Goal: Information Seeking & Learning: Find specific fact

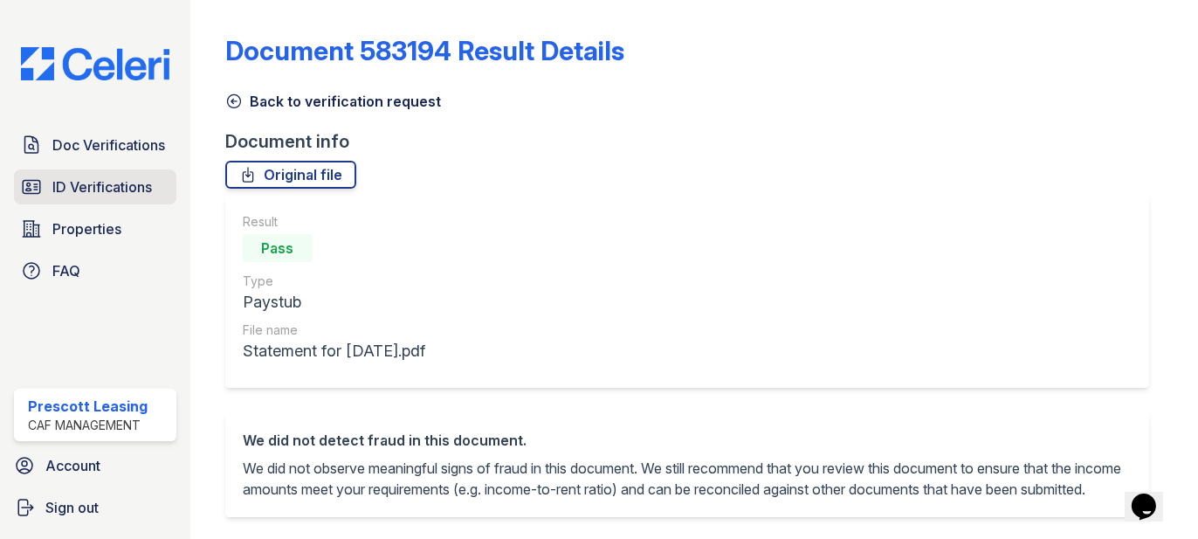
click at [114, 187] on span "ID Verifications" at bounding box center [102, 186] width 100 height 21
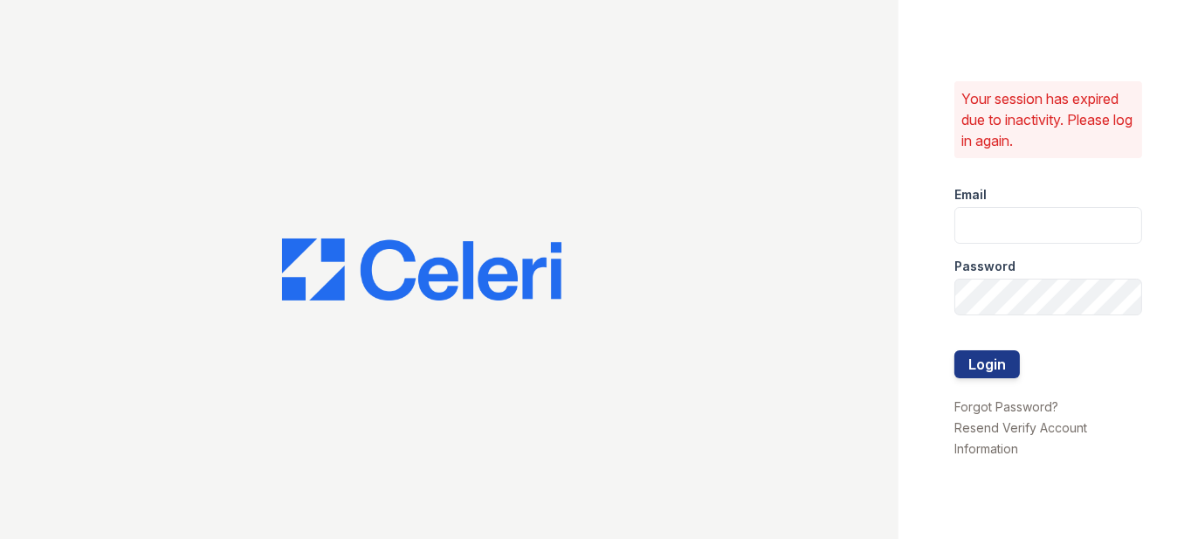
type input "prescottpark2@cafmanagement.com"
click at [960, 361] on button "Login" at bounding box center [988, 363] width 66 height 28
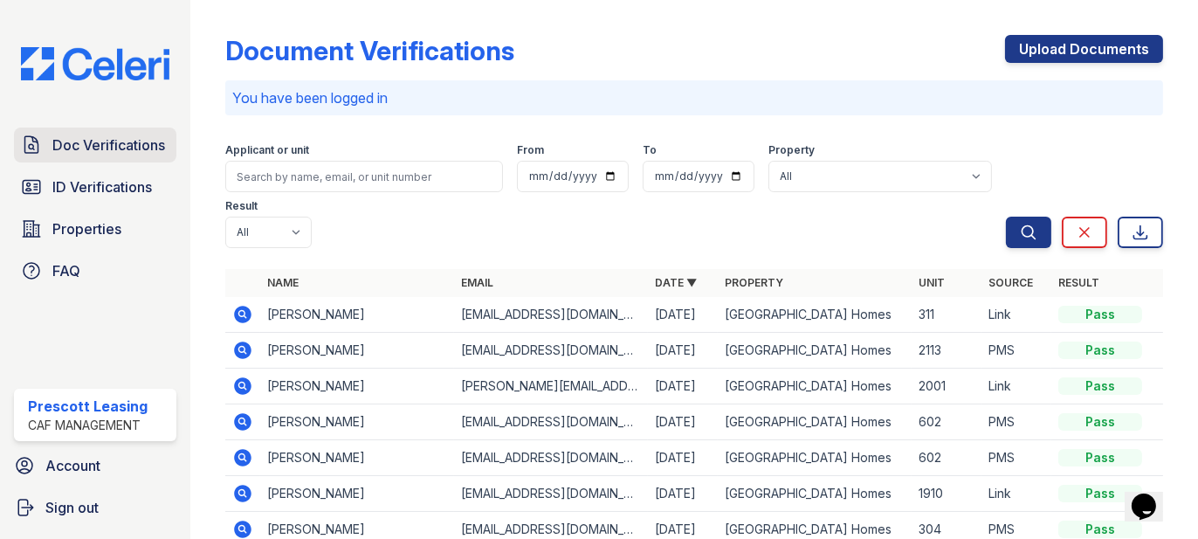
click at [135, 145] on span "Doc Verifications" at bounding box center [108, 145] width 113 height 21
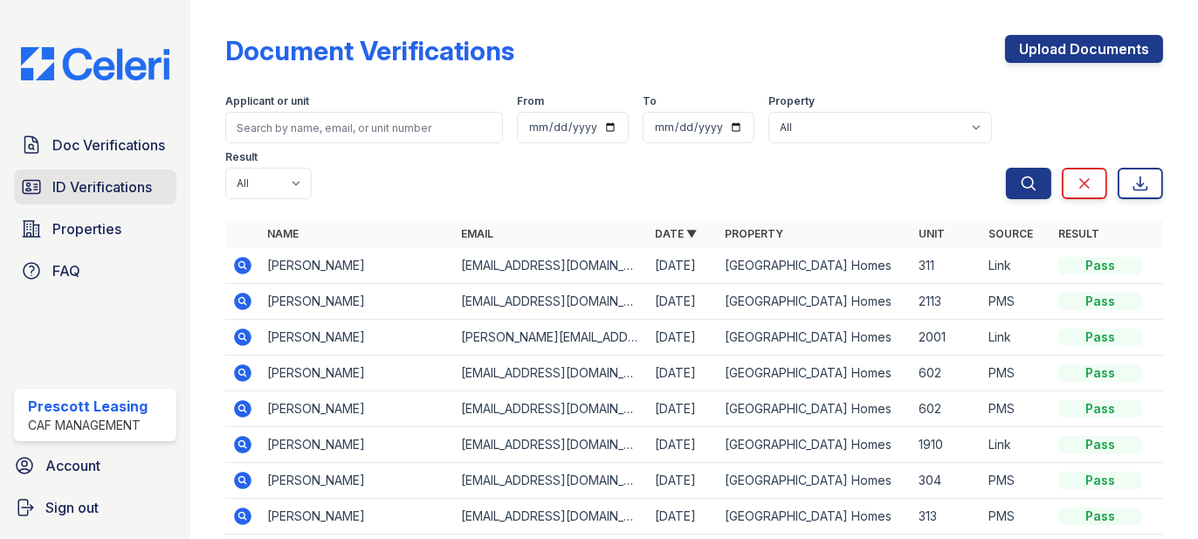
click at [114, 178] on span "ID Verifications" at bounding box center [102, 186] width 100 height 21
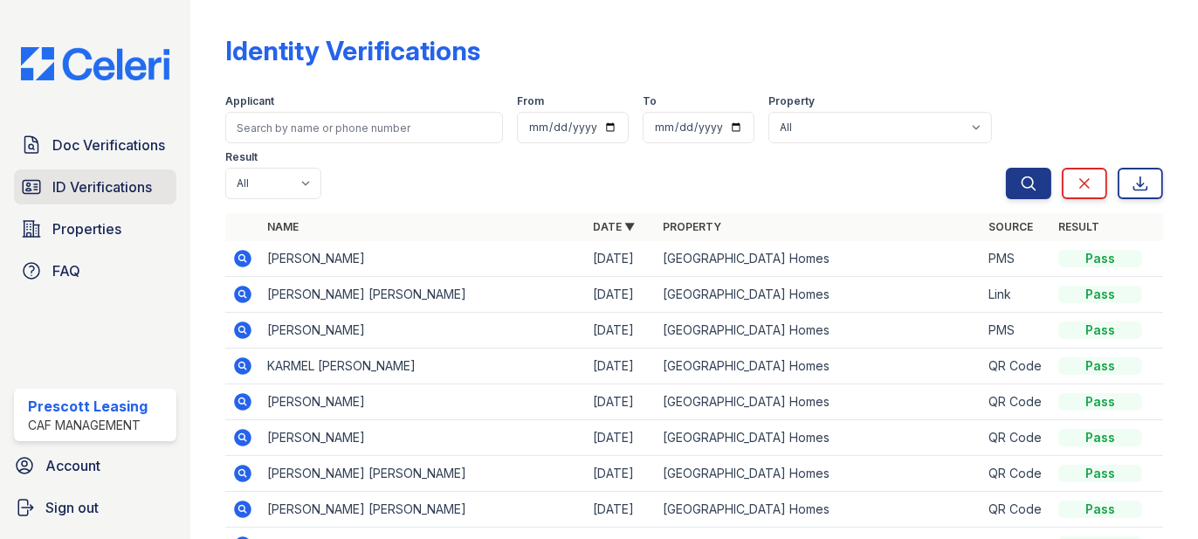
click at [111, 176] on span "ID Verifications" at bounding box center [102, 186] width 100 height 21
click at [111, 183] on span "ID Verifications" at bounding box center [102, 186] width 100 height 21
click at [116, 141] on span "Doc Verifications" at bounding box center [108, 145] width 113 height 21
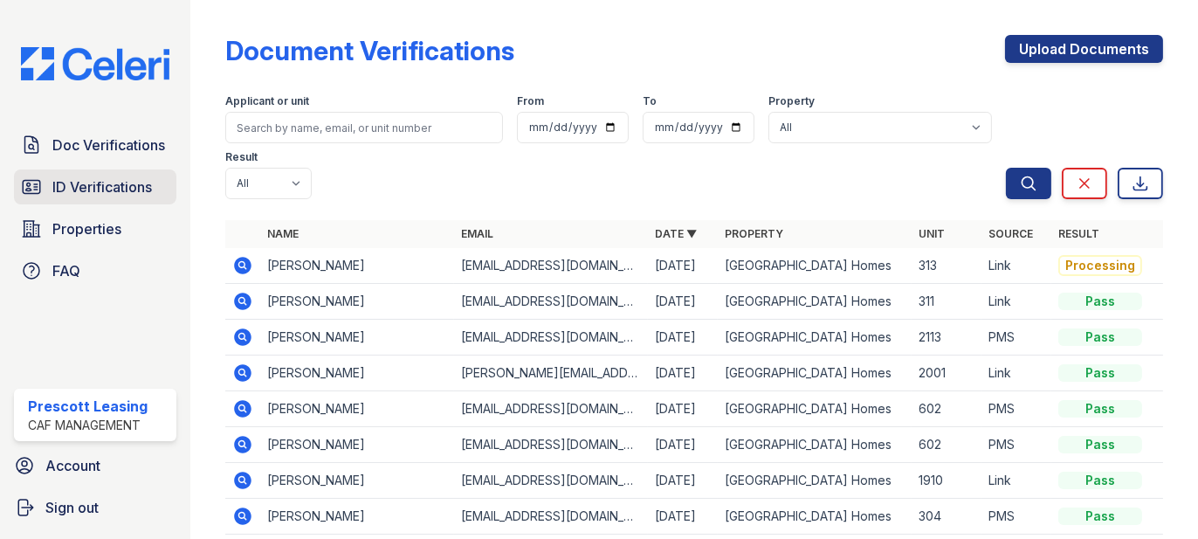
click at [107, 178] on span "ID Verifications" at bounding box center [102, 186] width 100 height 21
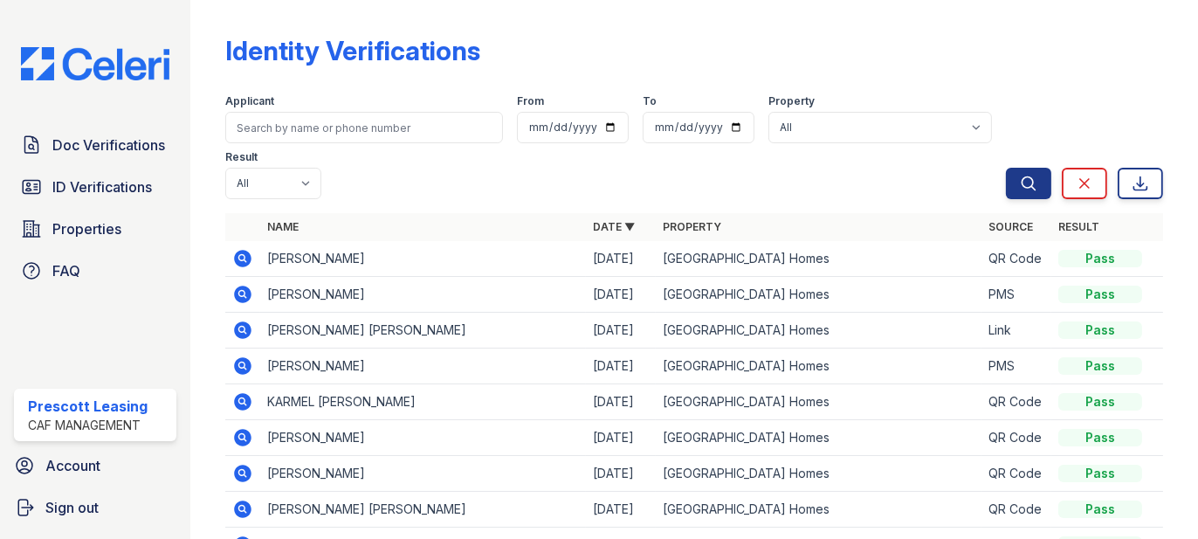
click at [281, 255] on td "[PERSON_NAME]" at bounding box center [423, 259] width 326 height 36
copy td "[PERSON_NAME]"
click at [377, 259] on td "[PERSON_NAME]" at bounding box center [423, 259] width 326 height 36
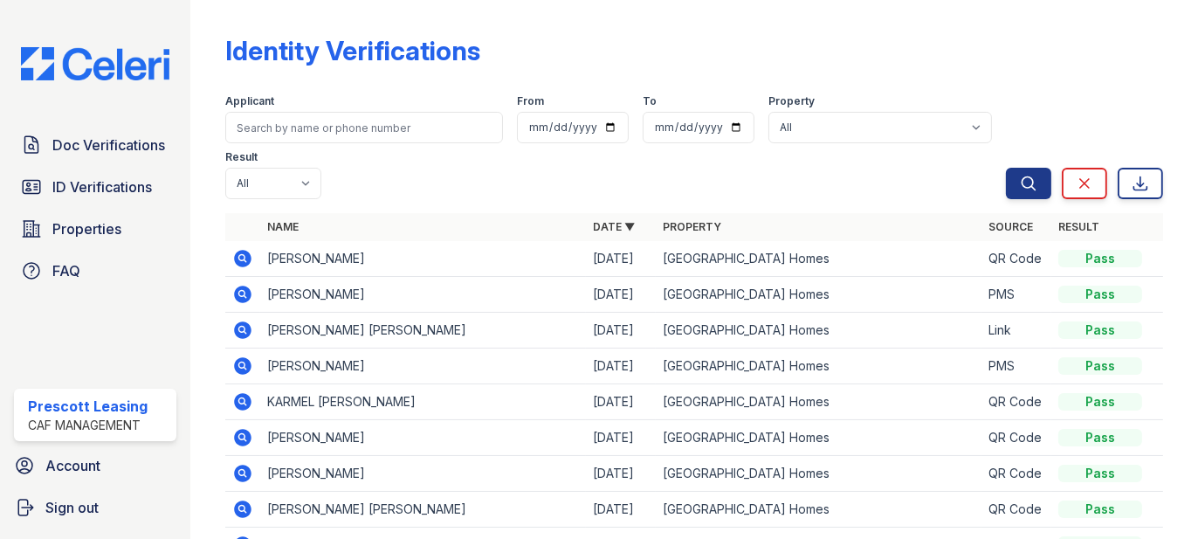
copy td "[PERSON_NAME]"
click at [238, 259] on icon at bounding box center [242, 258] width 17 height 17
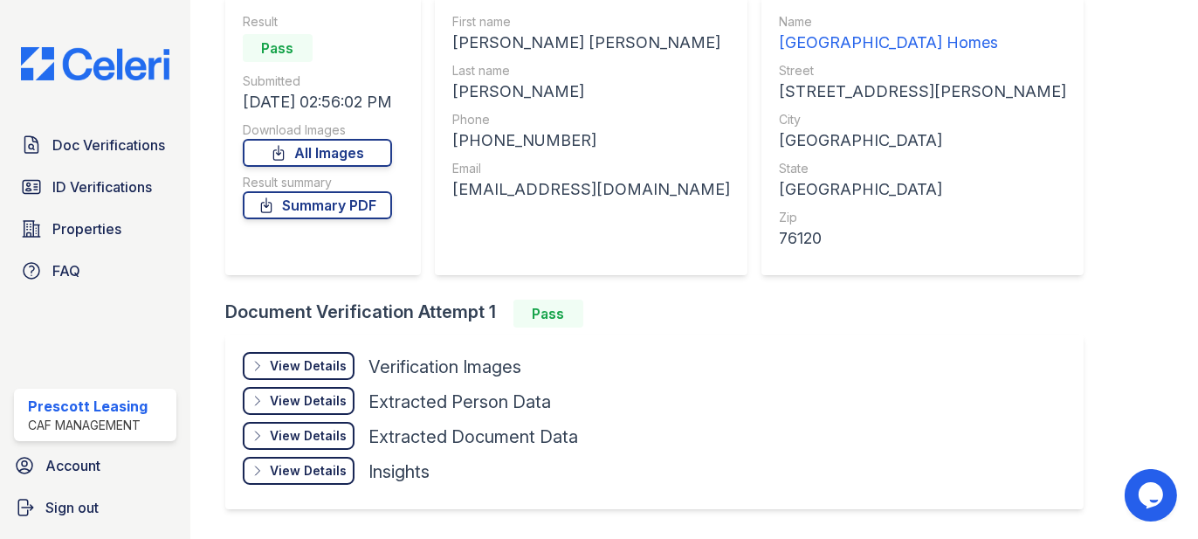
scroll to position [175, 0]
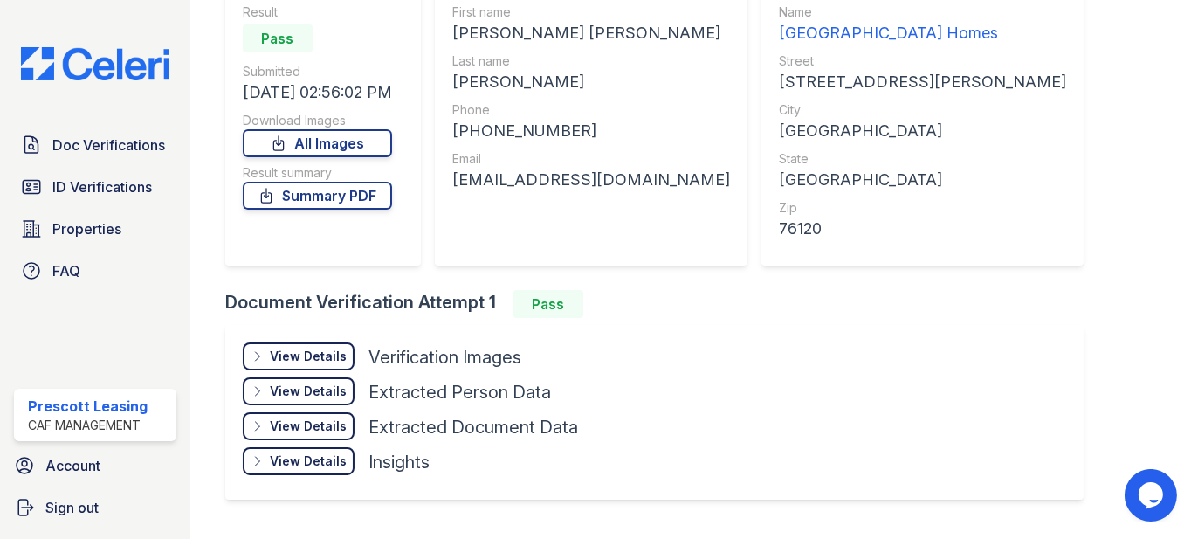
click at [496, 127] on div "+18065766435" at bounding box center [591, 131] width 278 height 24
click at [496, 129] on div "+18065766435" at bounding box center [591, 131] width 278 height 24
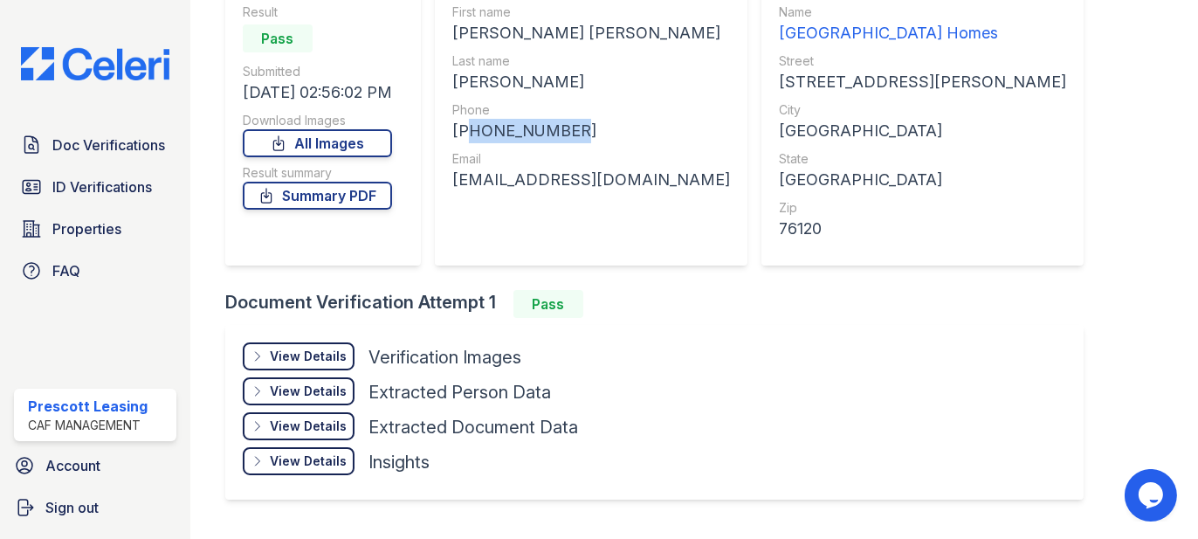
copy div "18065766435"
click at [536, 177] on div "beckyharkins1@icloud.com" at bounding box center [591, 180] width 278 height 24
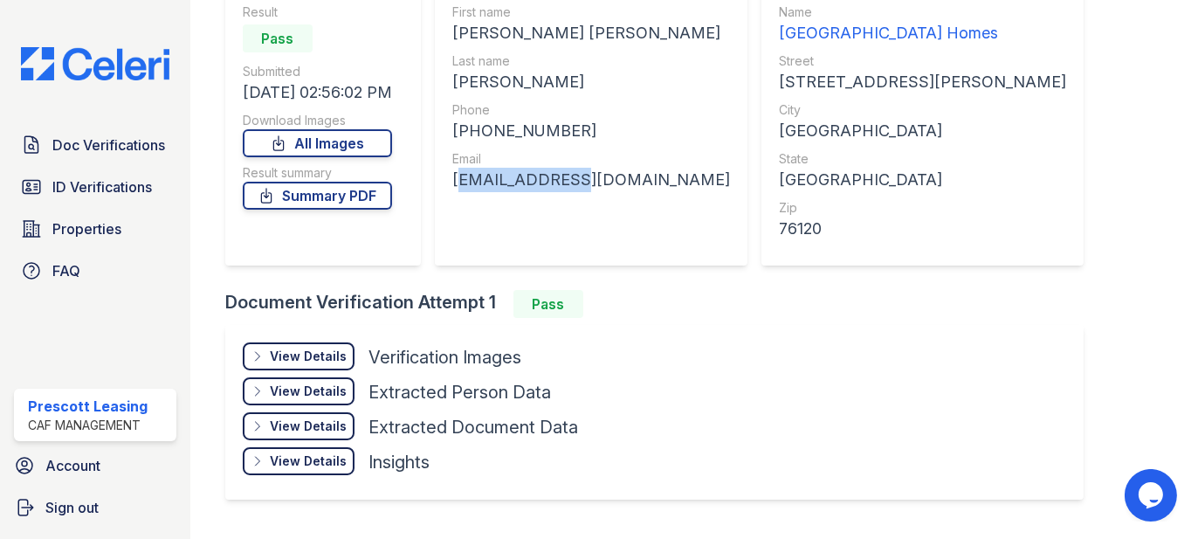
click at [536, 177] on div "beckyharkins1@icloud.com" at bounding box center [591, 180] width 278 height 24
click at [480, 204] on div "First name REBECCA JANE Last name HARKINS Phone +18065766435 Email beckyharkins…" at bounding box center [591, 125] width 278 height 245
drag, startPoint x: 458, startPoint y: 176, endPoint x: 657, endPoint y: 197, distance: 200.2
click at [657, 197] on div "First name REBECCA JANE Last name HARKINS Phone +18065766435 Email beckyharkins…" at bounding box center [591, 125] width 313 height 279
copy div "beckyharkins1@icloud.com"
